Goal: Information Seeking & Learning: Check status

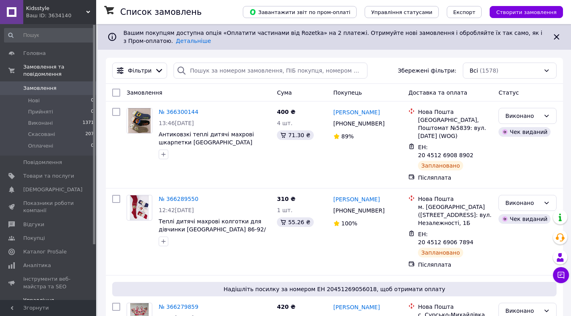
click at [52, 250] on span "Каталог ProSale" at bounding box center [44, 251] width 43 height 7
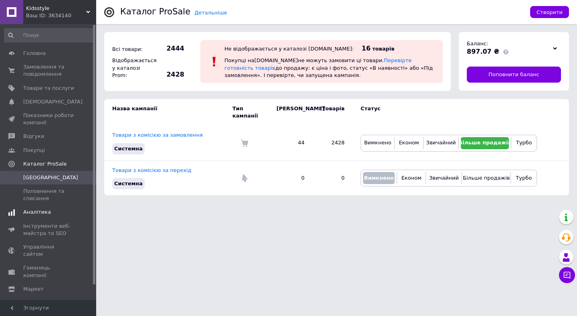
click at [38, 210] on span "Аналітика" at bounding box center [37, 211] width 28 height 7
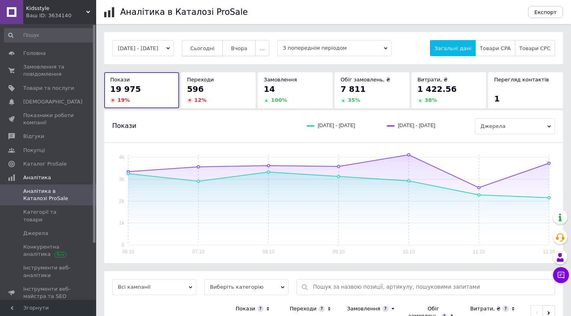
click at [221, 52] on button "Сьогодні" at bounding box center [202, 48] width 41 height 16
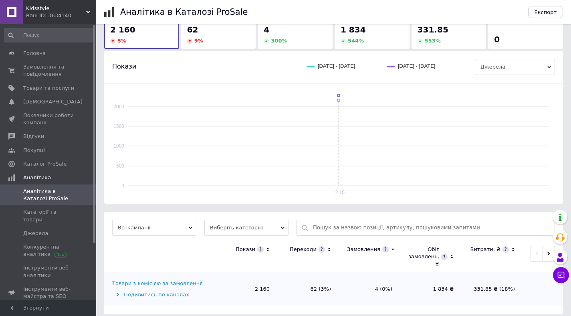
scroll to position [66, 0]
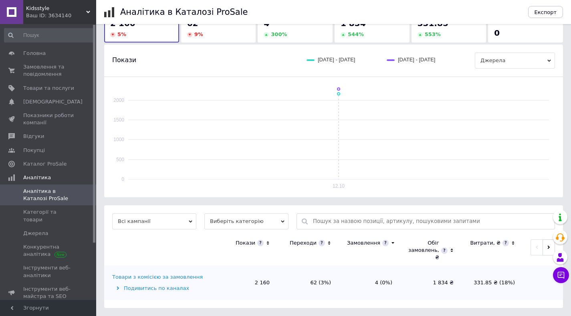
click at [151, 280] on div "Товари з комісією за замовлення" at bounding box center [157, 276] width 91 height 7
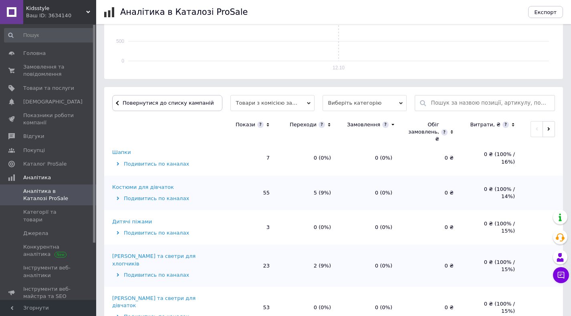
scroll to position [266, 0]
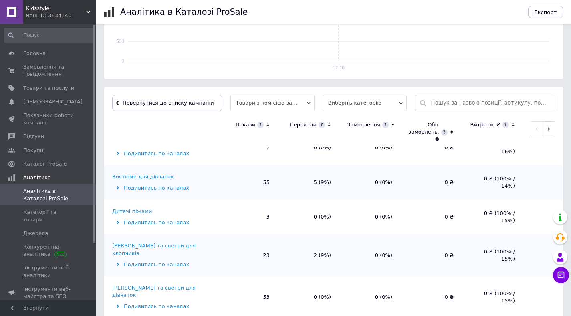
click at [151, 176] on div "Костюми для дівчаток" at bounding box center [143, 176] width 62 height 7
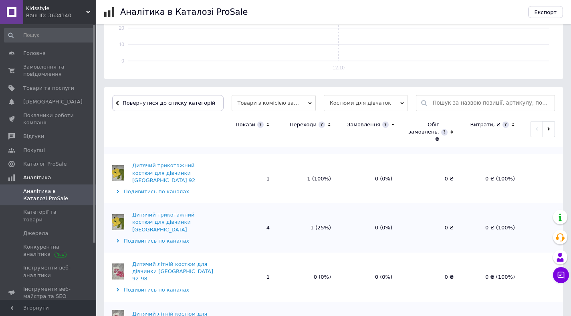
scroll to position [739, 0]
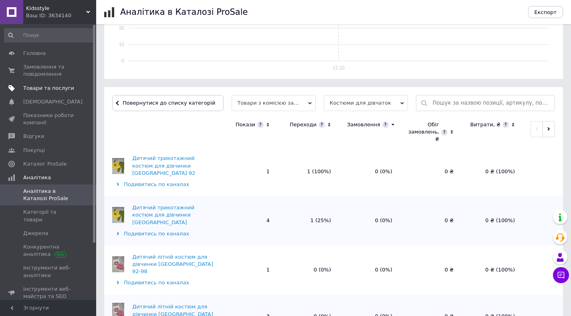
click at [56, 87] on span "Товари та послуги" at bounding box center [48, 88] width 51 height 7
